Goal: Contribute content

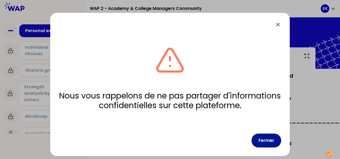
click at [268, 140] on button "Fermer" at bounding box center [266, 140] width 30 height 14
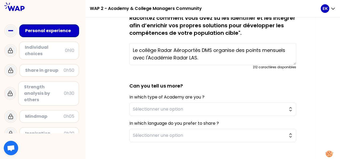
scroll to position [151, 0]
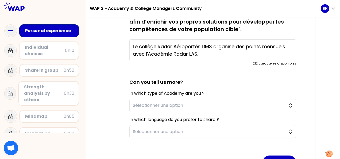
click at [248, 55] on textarea "Le collège Radar Aéroportés DMS organise des points mensuels avec l'Académie Ra…" at bounding box center [212, 50] width 167 height 22
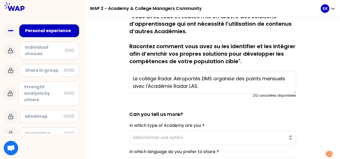
scroll to position [119, 0]
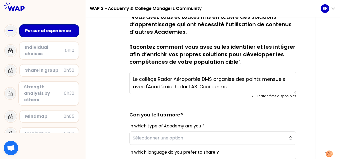
click at [196, 85] on textarea "Le collège Radar Aéroportés DMS organise des points mensuels avec l'Académie Ra…" at bounding box center [212, 83] width 167 height 22
drag, startPoint x: 197, startPoint y: 85, endPoint x: 145, endPoint y: 84, distance: 51.6
click at [145, 84] on textarea "Le collège Radar Aéroportés DMS organise des points mensuels avec l'Académie Ra…" at bounding box center [212, 83] width 167 height 22
click at [213, 79] on textarea "Le collège Radar Aéroportés DMS organise des points mensuels avec . Ceci permet" at bounding box center [212, 83] width 167 height 22
paste textarea "l'Académie Radar LAS"
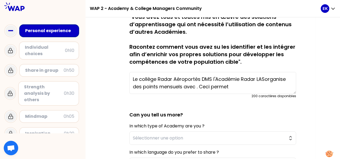
click at [213, 79] on textarea "Le collège Radar Aéroportés DMS l'Académie Radar LASorganise des points mensuel…" at bounding box center [212, 83] width 167 height 22
click at [271, 78] on textarea "Le collège Radar Aéroportés DMS et l'Académie Radar LASorganise des points mens…" at bounding box center [212, 83] width 167 height 22
click at [153, 87] on textarea "Le collège Radar Aéroportés DMS et l'Académie Radar LAS organise des points men…" at bounding box center [212, 83] width 167 height 22
drag, startPoint x: 185, startPoint y: 85, endPoint x: 198, endPoint y: 88, distance: 13.6
click at [185, 85] on textarea "Le collège Radar Aéroportés DMS et l'Académie Radar LAS organisent des points m…" at bounding box center [212, 83] width 167 height 22
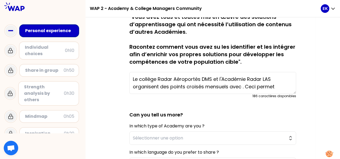
click at [282, 88] on textarea "Le collège Radar Aéroportés DMS et l'Académie Radar LAS organisent des points c…" at bounding box center [212, 83] width 167 height 22
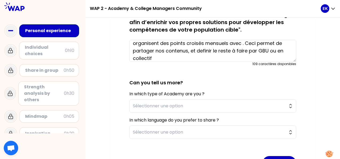
scroll to position [151, 0]
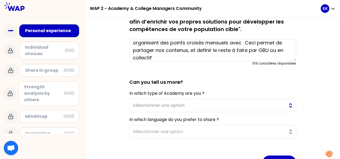
type textarea "Le collège Radar Aéroportés DMS et l'Académie Radar LAS organisent des points c…"
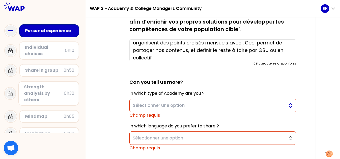
click at [246, 105] on span "Sélectionner une option" at bounding box center [209, 105] width 152 height 6
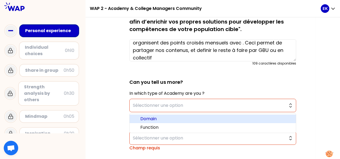
click at [230, 119] on span "Domain" at bounding box center [215, 118] width 151 height 6
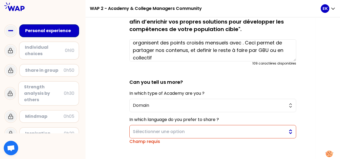
click at [257, 130] on span "Sélectionner une option" at bounding box center [209, 131] width 152 height 6
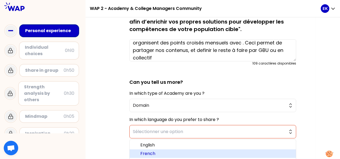
click at [243, 150] on span "French" at bounding box center [215, 153] width 151 height 6
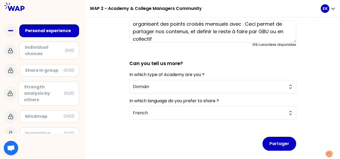
scroll to position [185, 0]
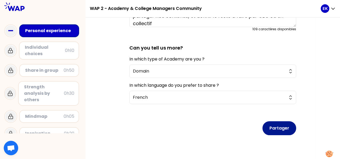
click at [288, 124] on button "Partager" at bounding box center [279, 128] width 34 height 14
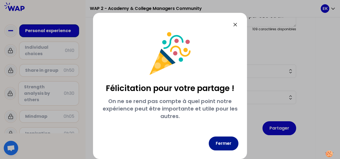
click at [232, 141] on button "Fermer" at bounding box center [224, 143] width 30 height 14
